Goal: Task Accomplishment & Management: Use online tool/utility

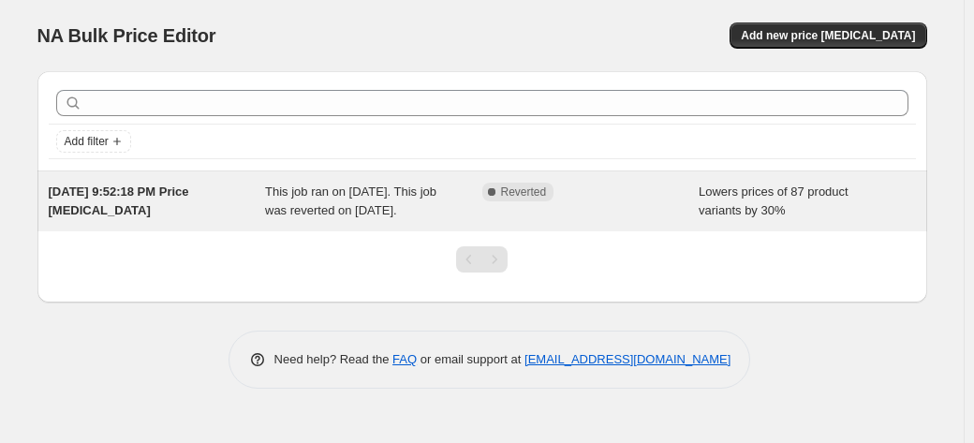
click at [605, 220] on div "Complete Reverted" at bounding box center [591, 201] width 217 height 37
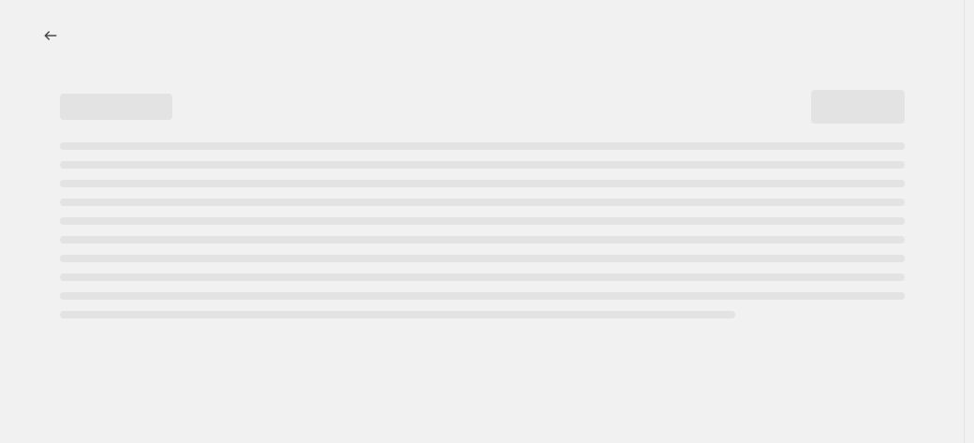
select select "percentage"
select select "collection"
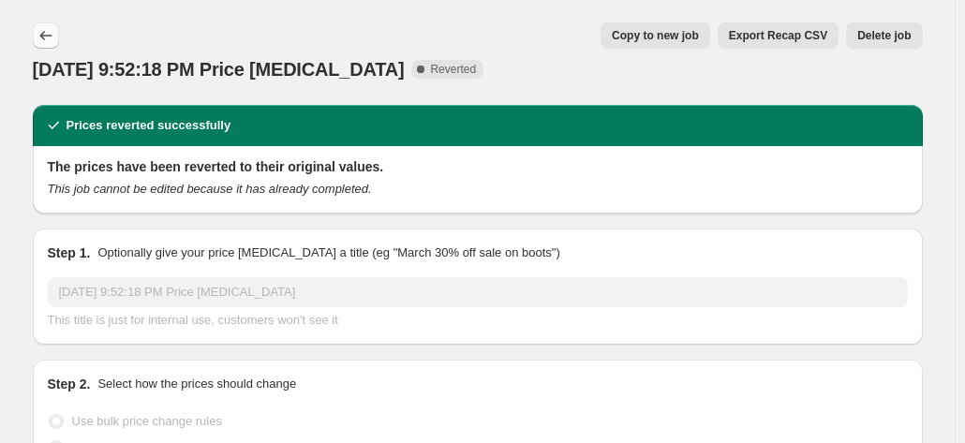
click at [43, 34] on icon "Price change jobs" at bounding box center [46, 35] width 19 height 19
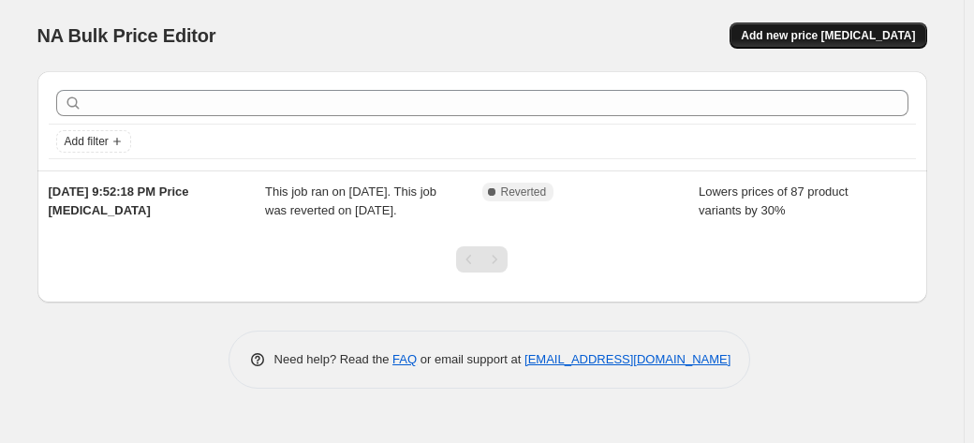
click at [842, 31] on span "Add new price [MEDICAL_DATA]" at bounding box center [828, 35] width 174 height 15
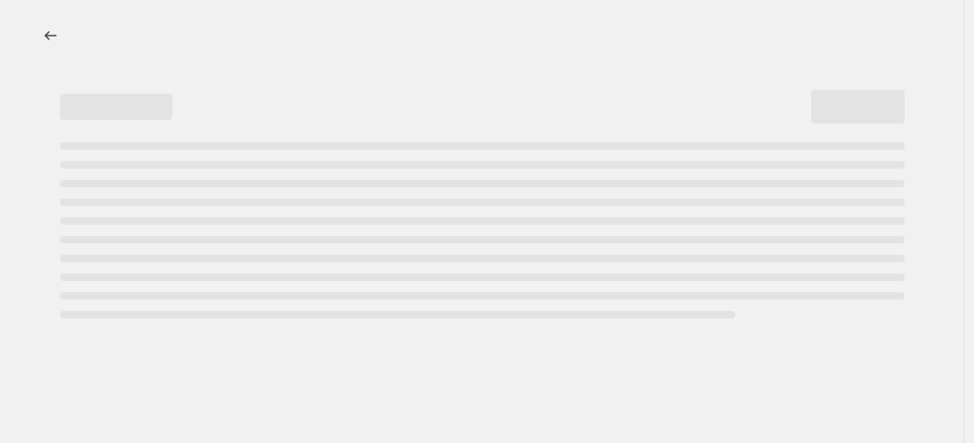
select select "percentage"
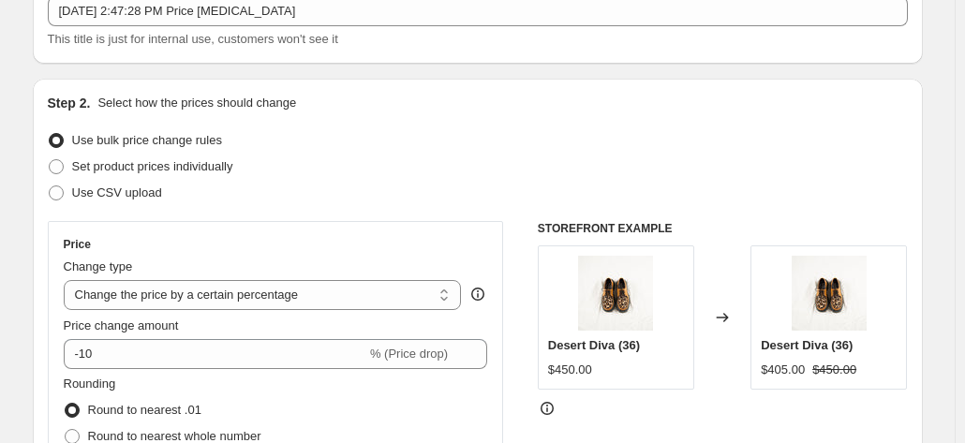
scroll to position [187, 0]
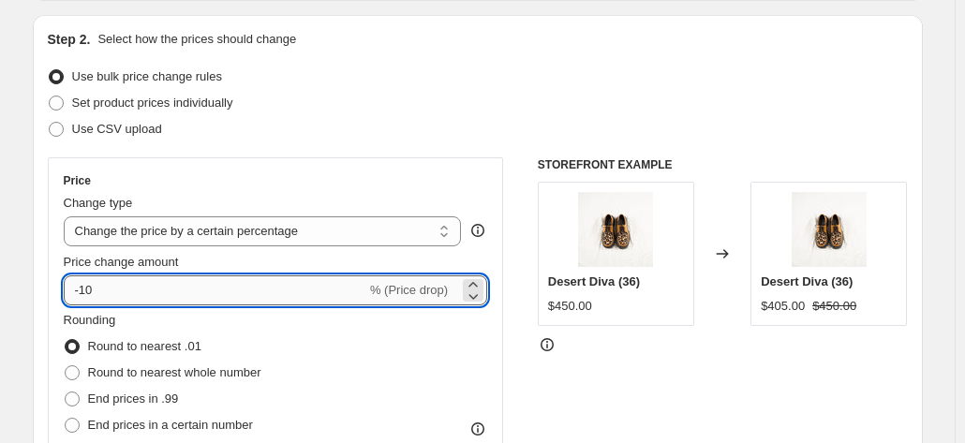
click at [164, 282] on input "-10" at bounding box center [215, 290] width 303 height 30
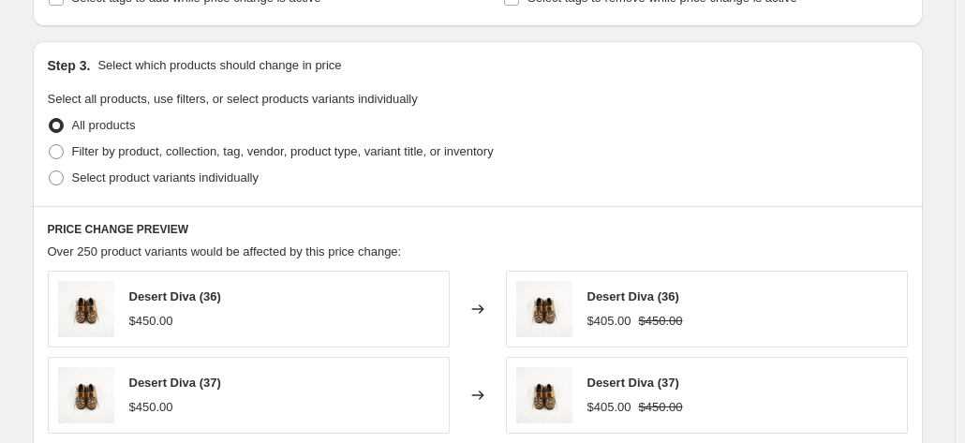
scroll to position [843, 0]
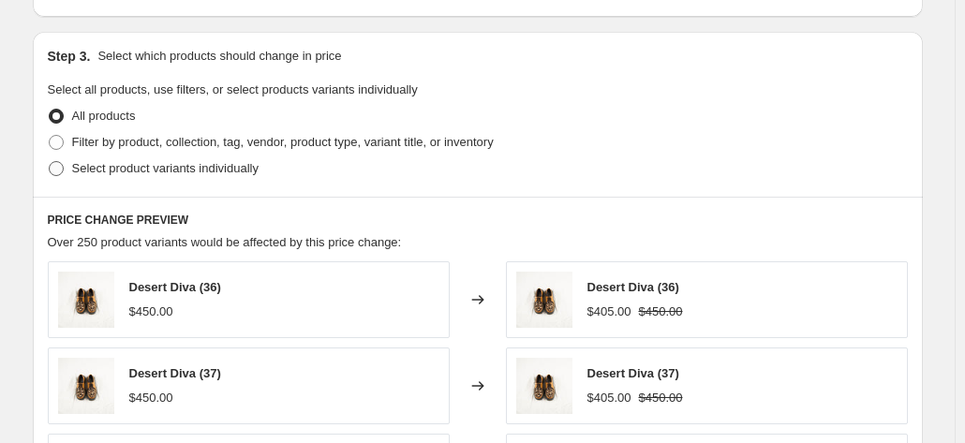
click at [62, 166] on span at bounding box center [56, 168] width 15 height 15
click at [50, 162] on input "Select product variants individually" at bounding box center [49, 161] width 1 height 1
radio input "true"
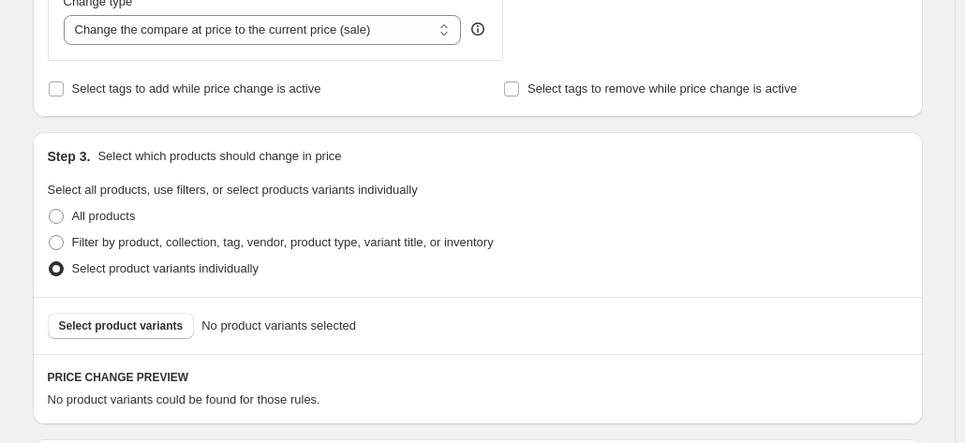
scroll to position [732, 0]
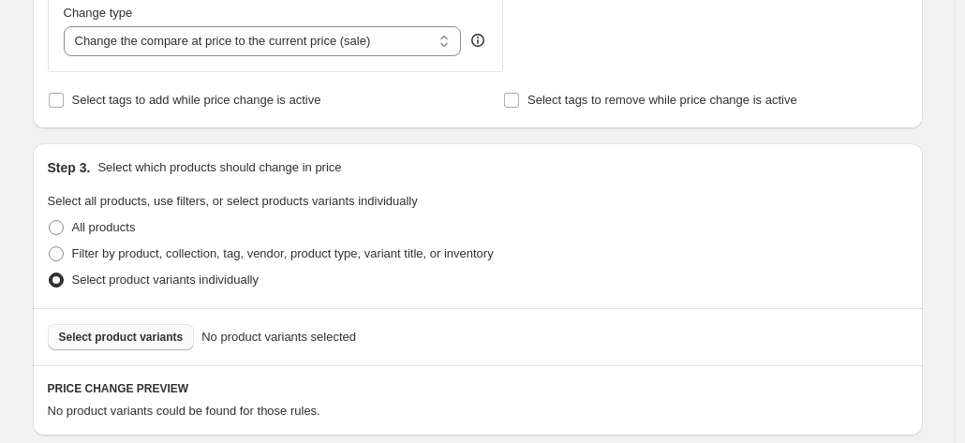
click at [114, 342] on span "Select product variants" at bounding box center [121, 337] width 125 height 15
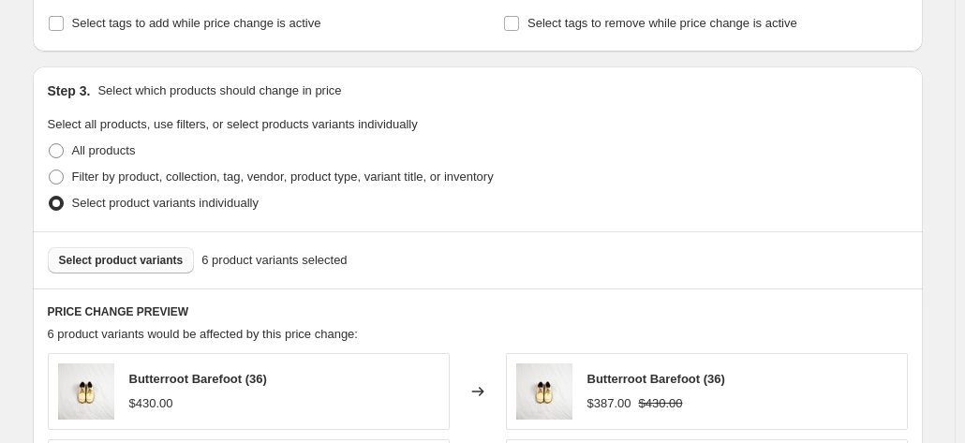
scroll to position [826, 0]
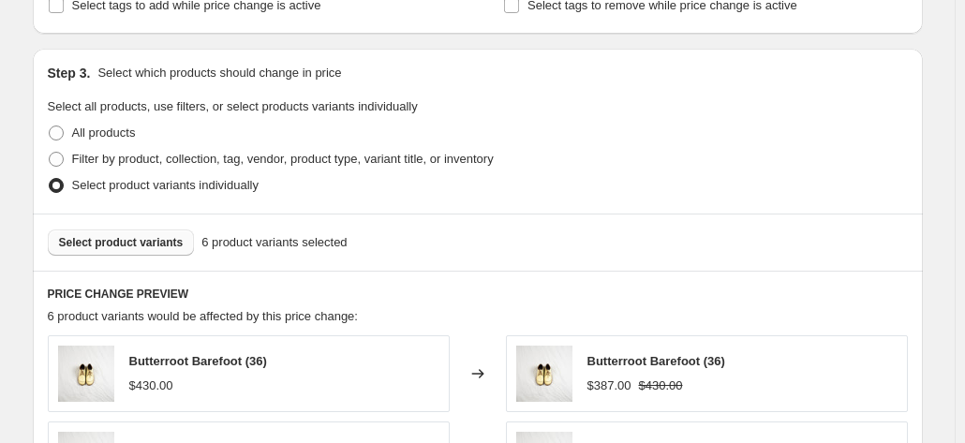
click at [94, 244] on span "Select product variants" at bounding box center [121, 242] width 125 height 15
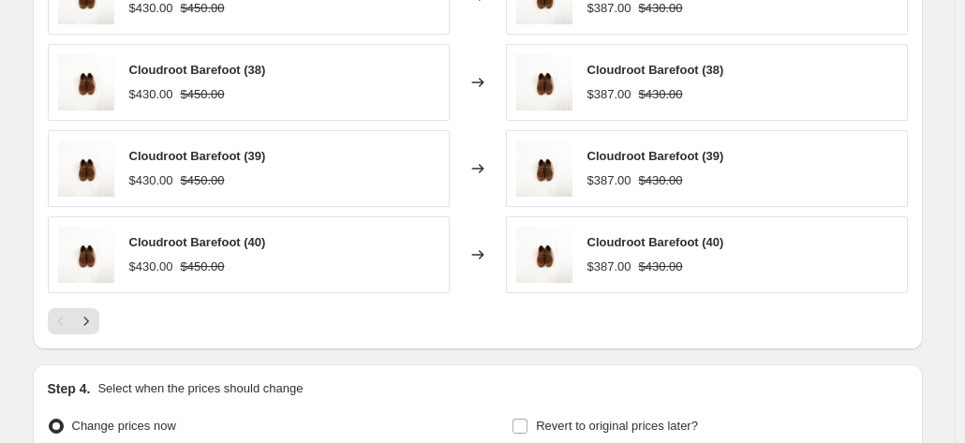
scroll to position [1482, 0]
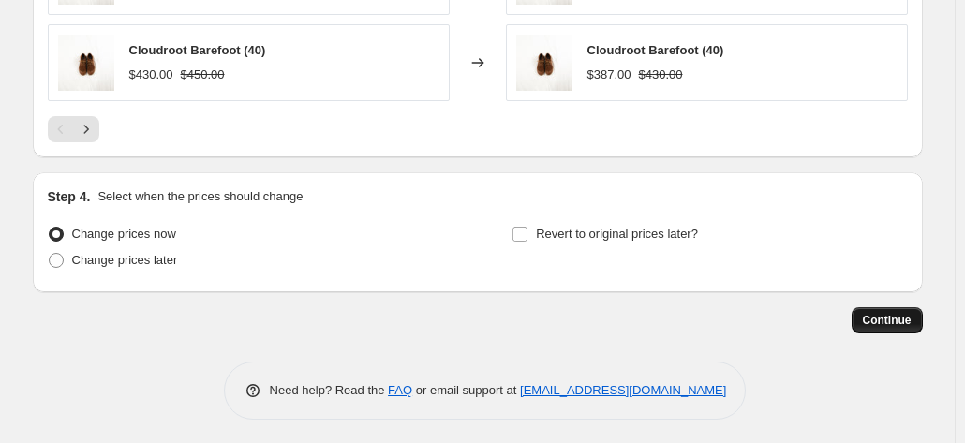
click at [877, 314] on span "Continue" at bounding box center [887, 320] width 49 height 15
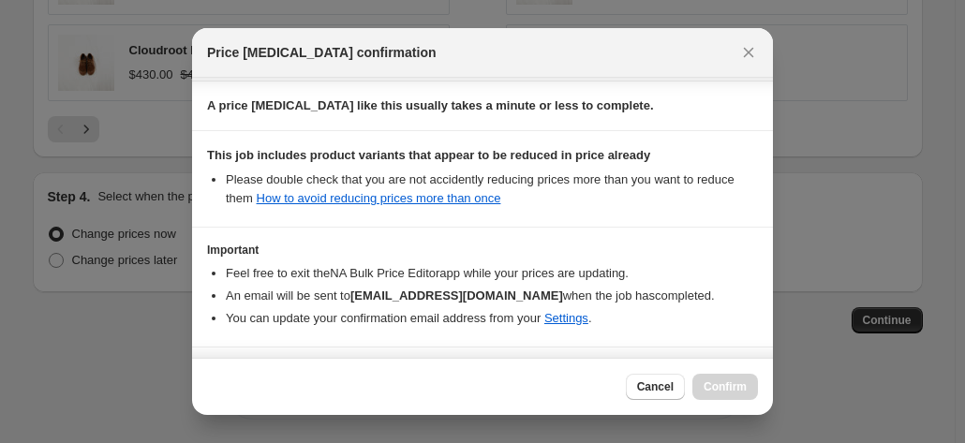
scroll to position [342, 0]
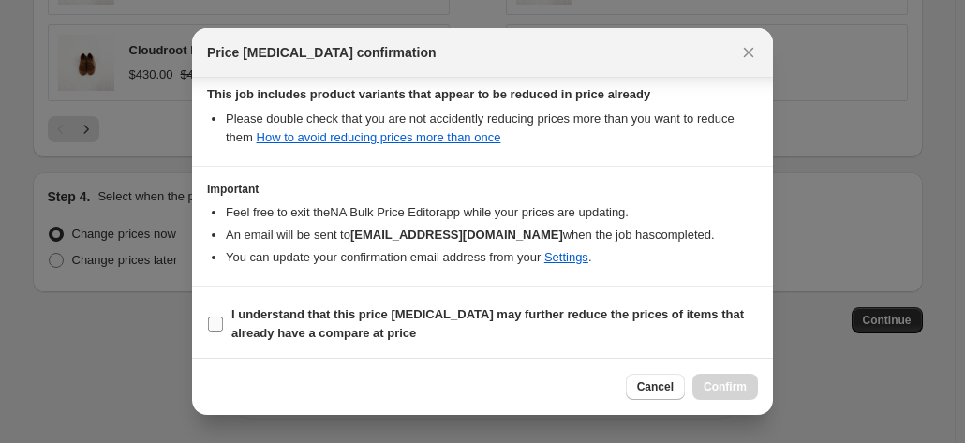
click at [291, 319] on b "I understand that this price [MEDICAL_DATA] may further reduce the prices of it…" at bounding box center [487, 323] width 513 height 33
click at [223, 319] on input "I understand that this price [MEDICAL_DATA] may further reduce the prices of it…" at bounding box center [215, 324] width 15 height 15
checkbox input "true"
click at [741, 394] on span "Confirm" at bounding box center [725, 386] width 43 height 15
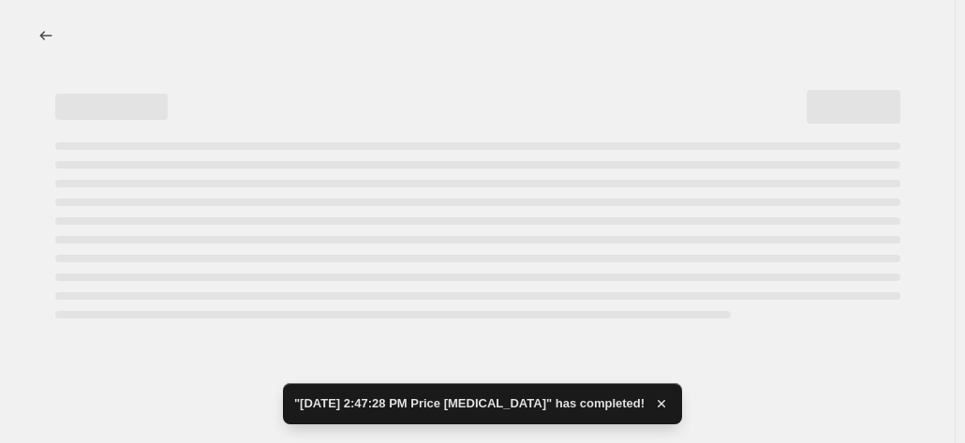
select select "percentage"
